Goal: Task Accomplishment & Management: Use online tool/utility

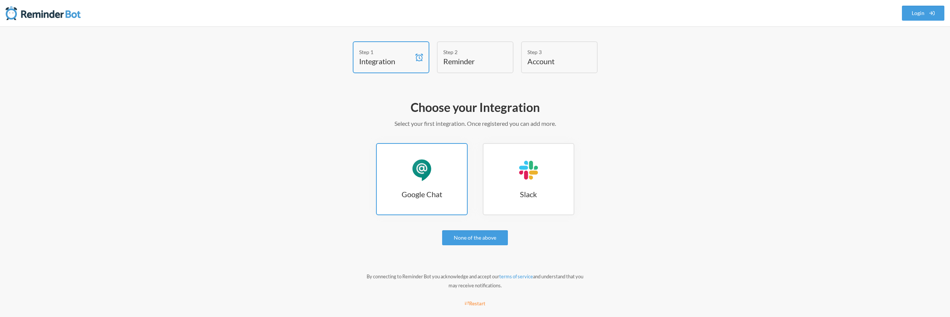
click at [420, 178] on div "Google Chat" at bounding box center [421, 170] width 23 height 23
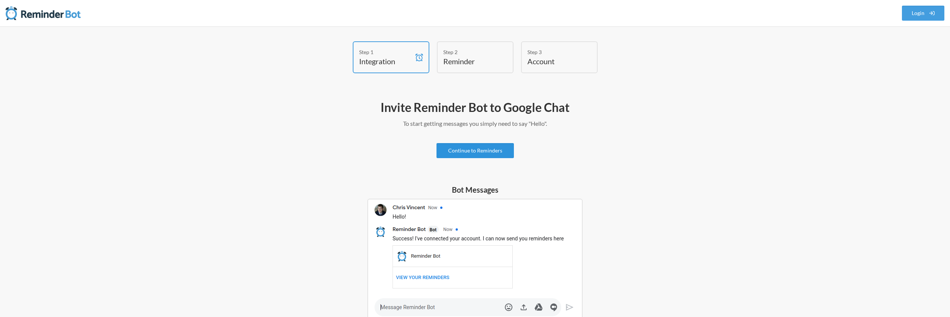
click at [476, 157] on link "Continue to Reminders" at bounding box center [474, 150] width 77 height 15
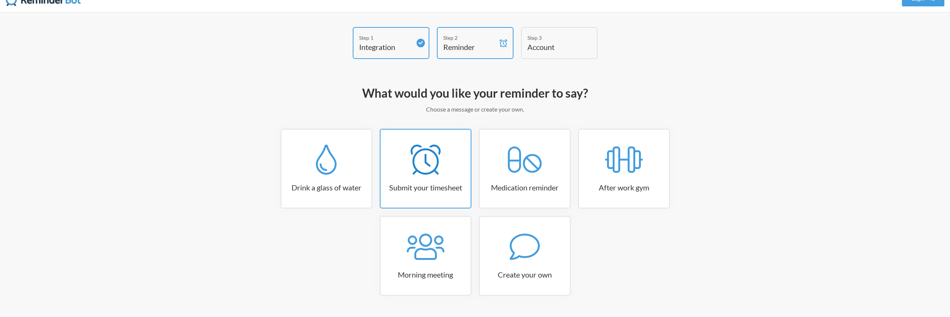
scroll to position [28, 0]
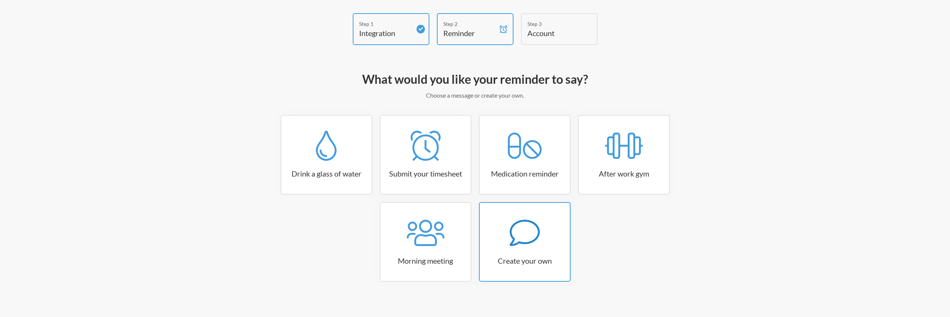
click at [544, 237] on div at bounding box center [525, 233] width 90 height 30
select select "10:30:00"
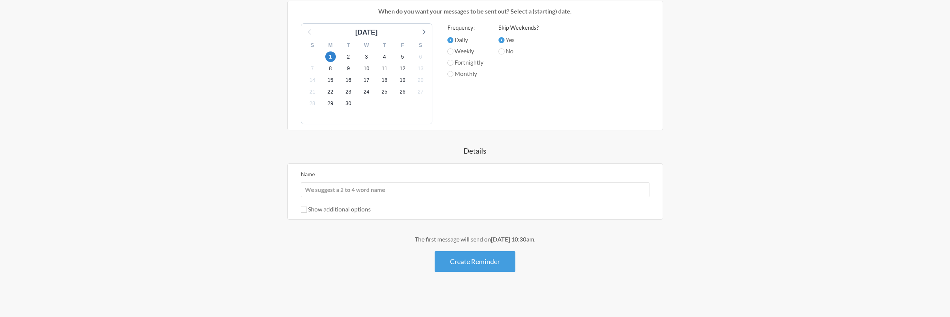
scroll to position [44, 0]
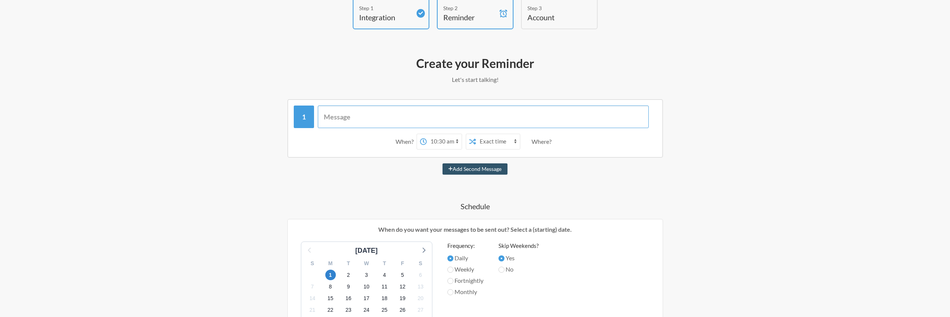
click at [358, 119] on input "text" at bounding box center [483, 117] width 331 height 23
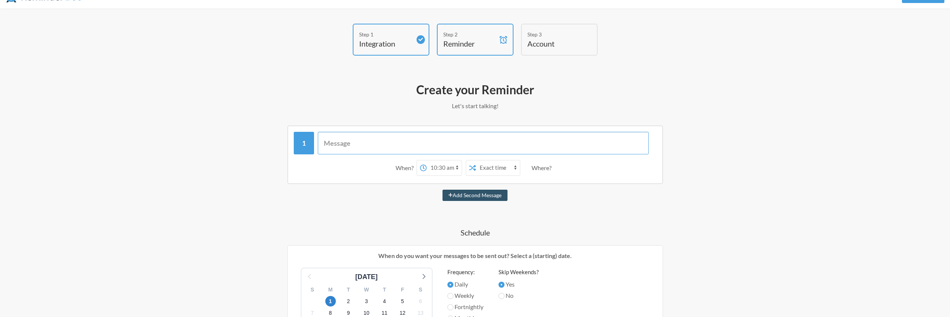
scroll to position [0, 0]
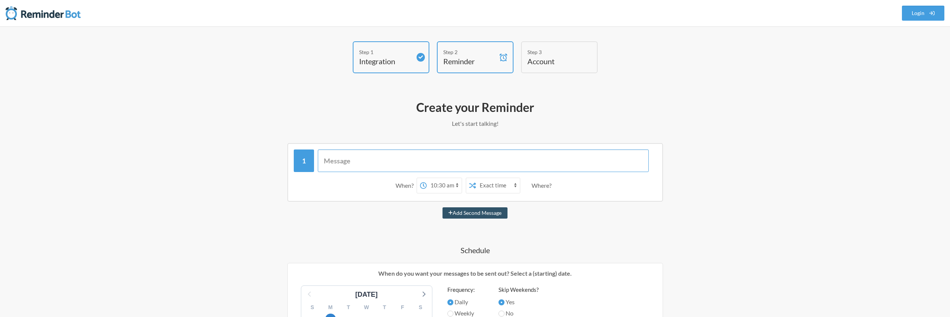
click at [425, 159] on input "text" at bounding box center [483, 160] width 331 height 23
type input "Checar pedidos na Tray e WMS"
click at [446, 191] on select "12:00 am 12:15 am 12:30 am 12:45 am 1:00 am 1:15 am 1:30 am 1:45 am 2:00 am 2:1…" at bounding box center [444, 185] width 35 height 15
click at [427, 178] on select "12:00 am 12:15 am 12:30 am 12:45 am 1:00 am 1:15 am 1:30 am 1:45 am 2:00 am 2:1…" at bounding box center [444, 185] width 35 height 15
